Goal: Check status

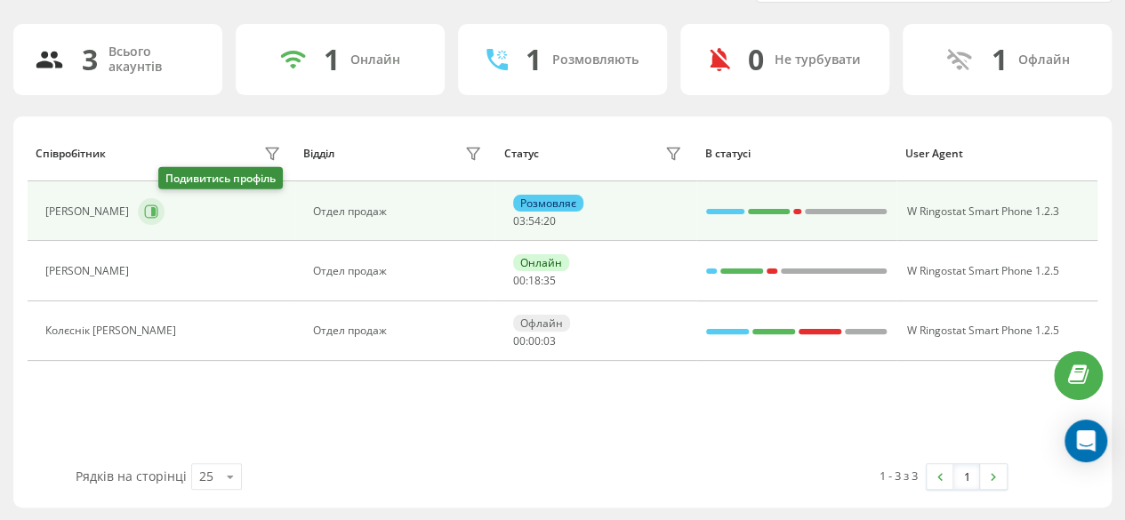
click at [158, 214] on icon at bounding box center [151, 211] width 14 height 14
click at [158, 216] on icon at bounding box center [151, 211] width 14 height 14
click at [158, 214] on icon at bounding box center [151, 211] width 14 height 14
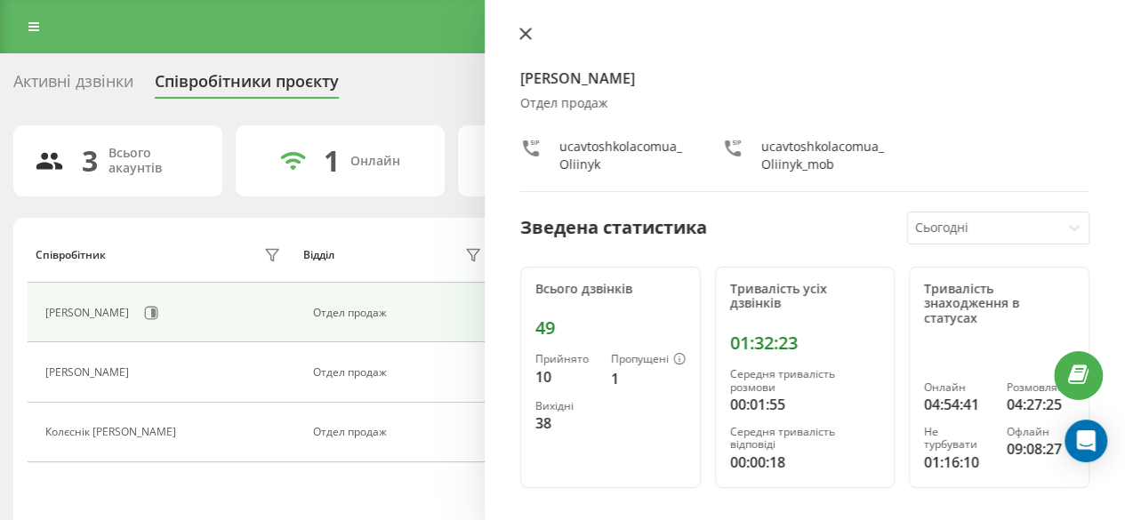
click at [532, 35] on button at bounding box center [525, 35] width 23 height 17
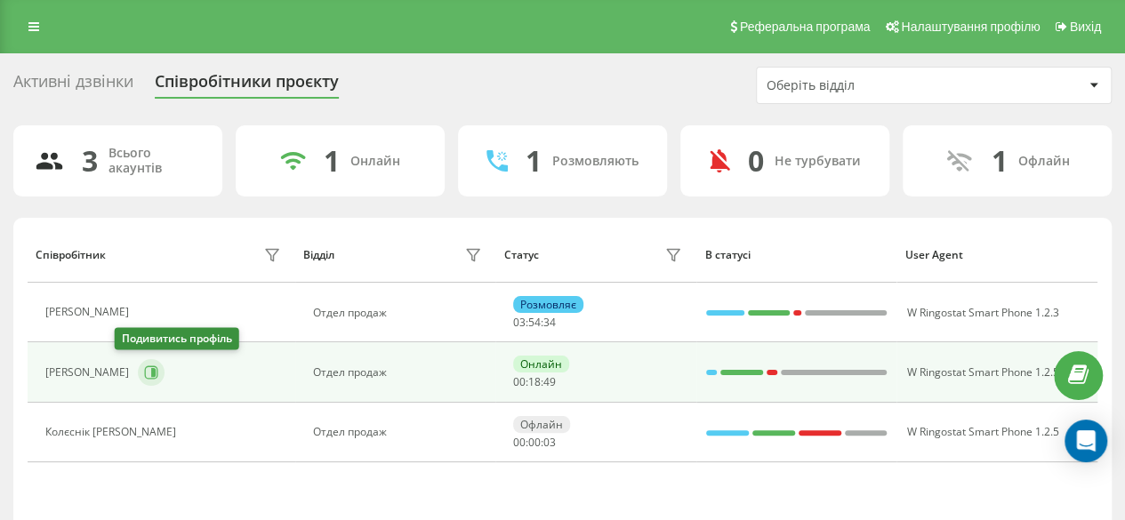
click at [144, 370] on icon at bounding box center [151, 372] width 14 height 14
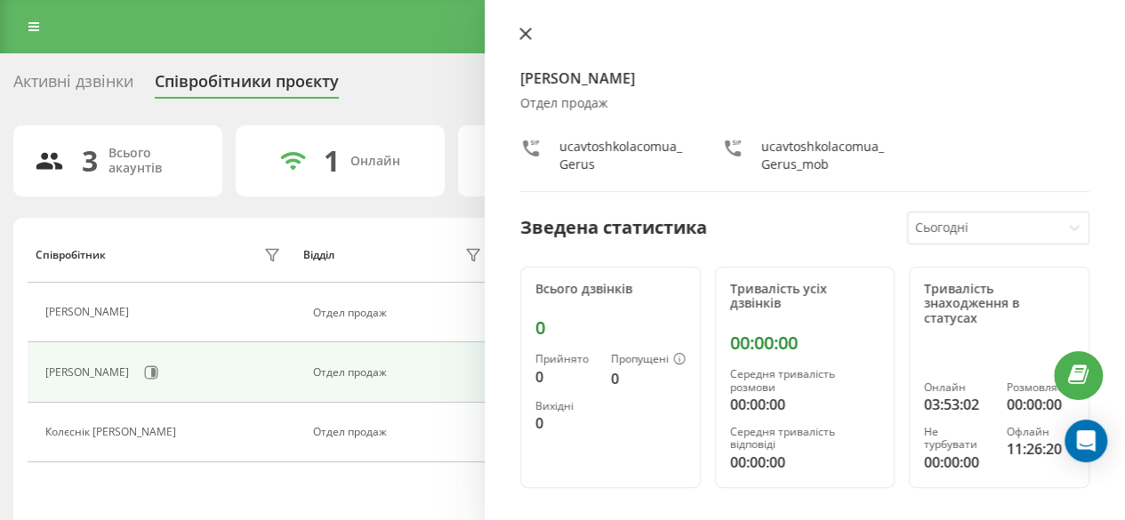
click at [523, 31] on icon at bounding box center [525, 33] width 11 height 11
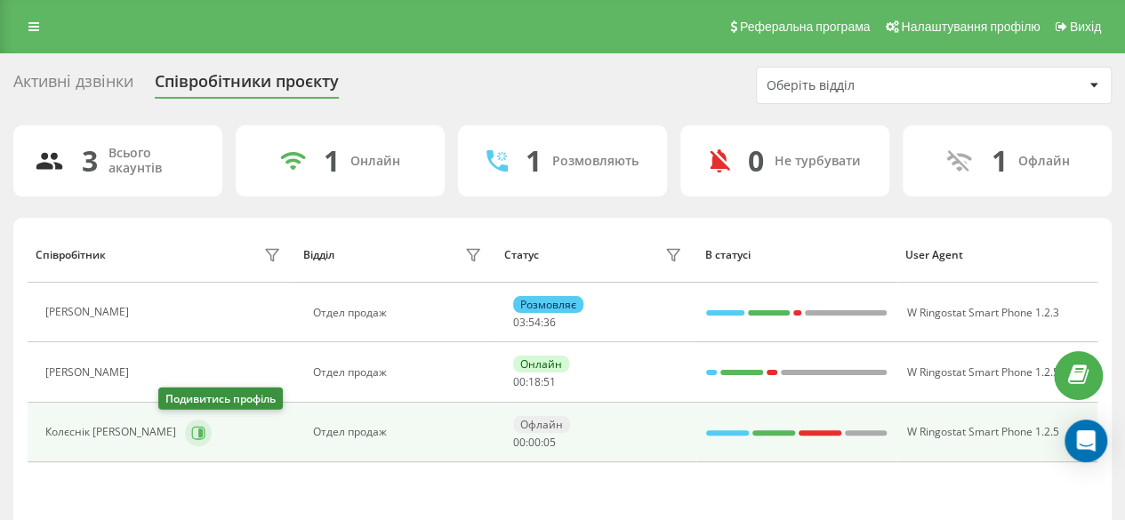
click at [185, 437] on button at bounding box center [198, 433] width 27 height 27
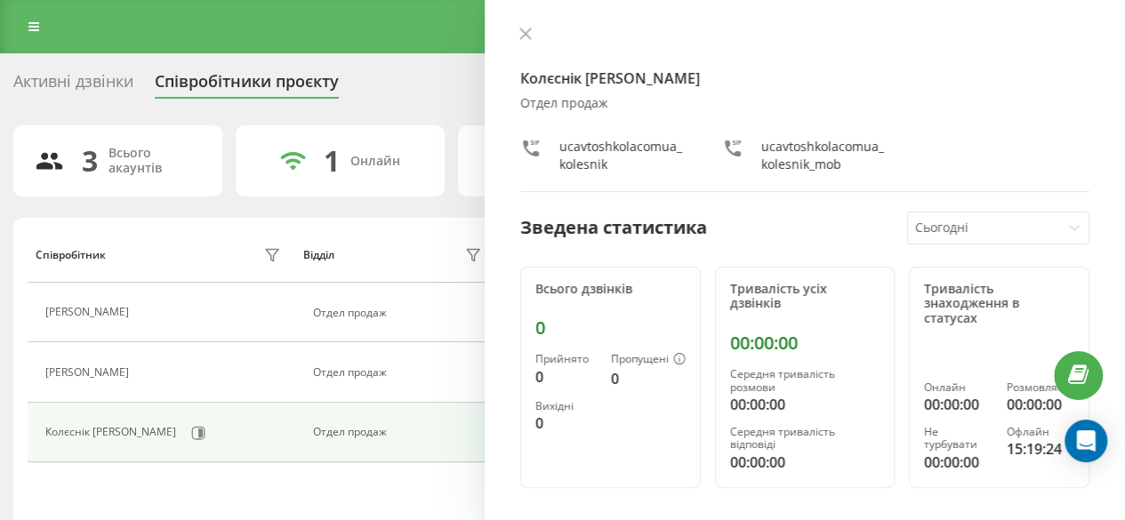
click at [529, 25] on div "Колєснік Маргарита Отдел продаж ucavtoshkolacomua_kolesnik ucavtoshkolacomua_ko…" at bounding box center [805, 260] width 640 height 520
click at [519, 36] on icon at bounding box center [525, 34] width 12 height 12
